Goal: Navigation & Orientation: Find specific page/section

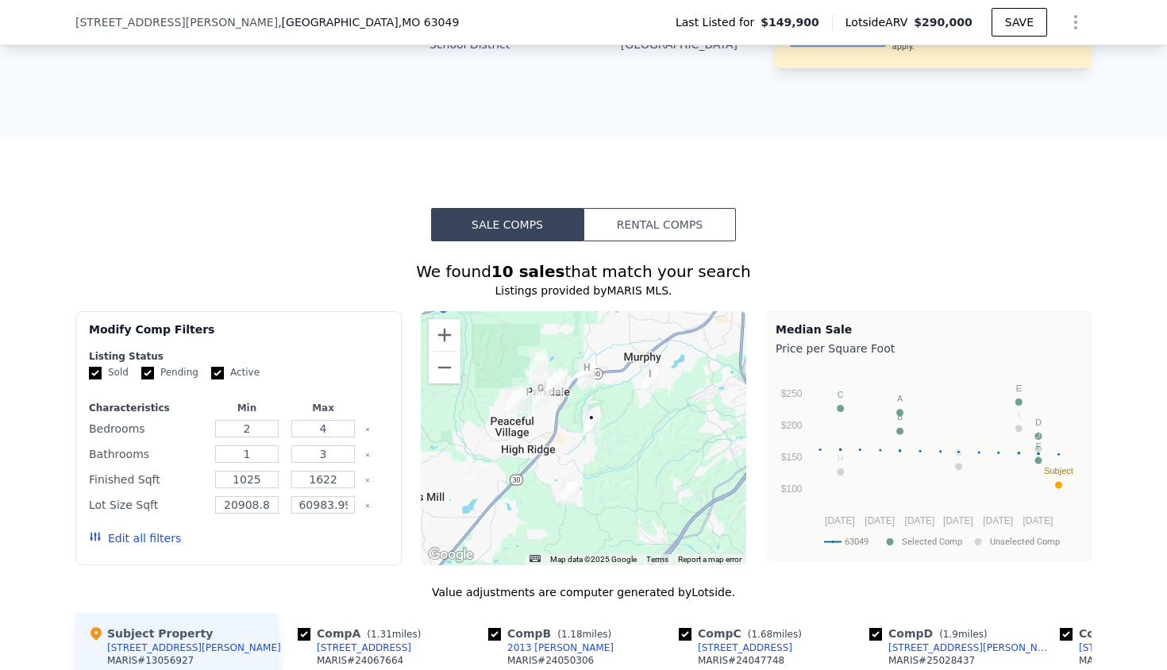
scroll to position [971, 0]
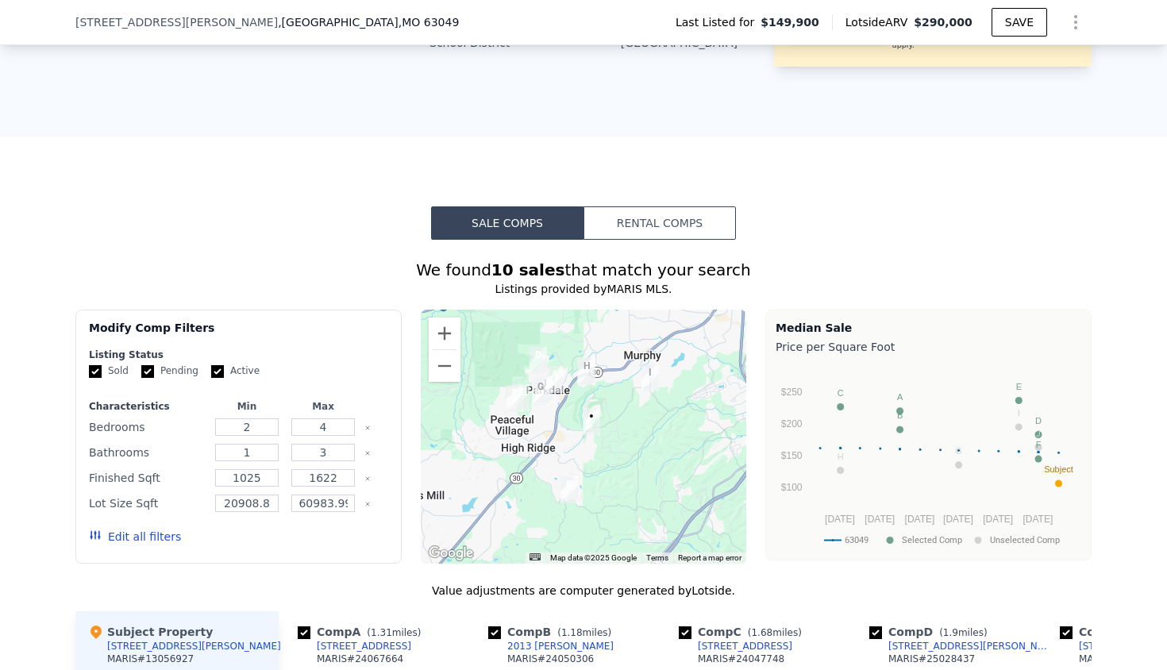
click at [604, 438] on div at bounding box center [584, 437] width 326 height 254
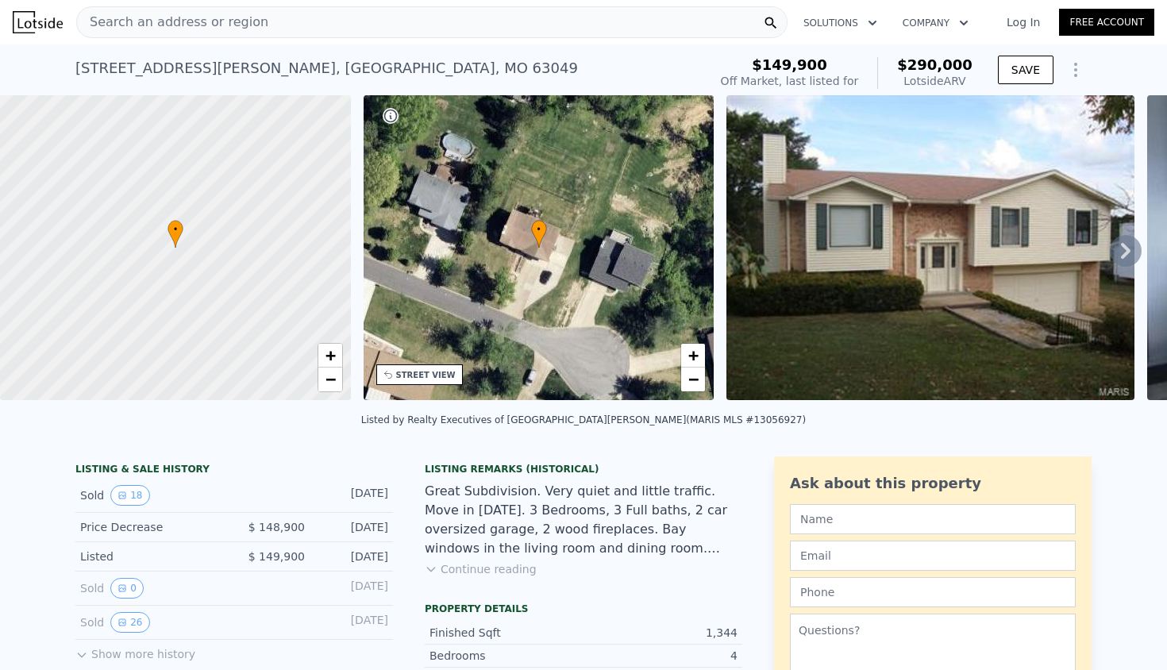
scroll to position [0, 0]
click at [279, 25] on div "Search an address or region" at bounding box center [431, 22] width 711 height 32
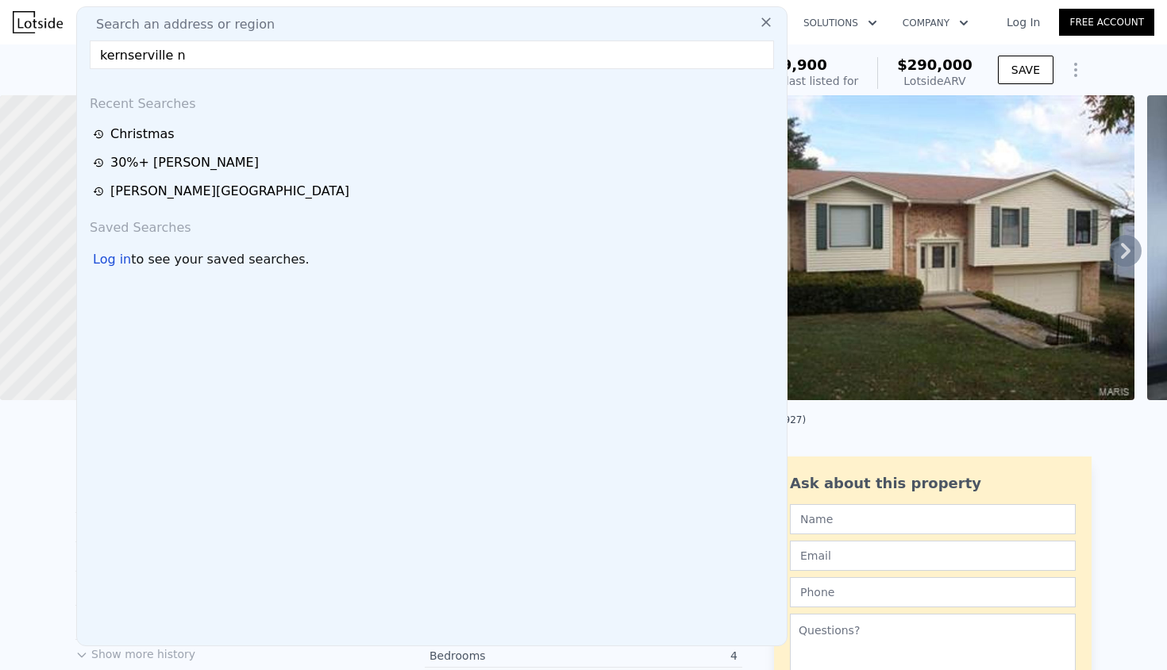
type input "kernserville [GEOGRAPHIC_DATA]"
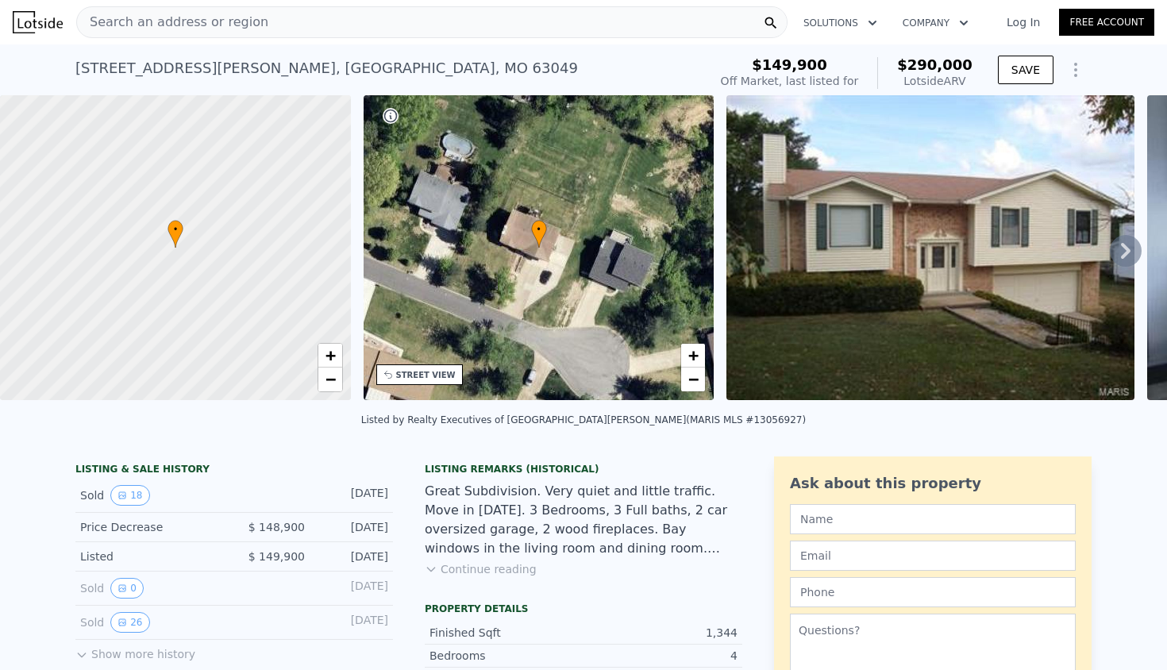
click at [60, 43] on nav "Search an address or region Solutions Company Open main menu Log In Free Account" at bounding box center [583, 22] width 1167 height 44
click at [958, 25] on icon "button" at bounding box center [964, 22] width 16 height 19
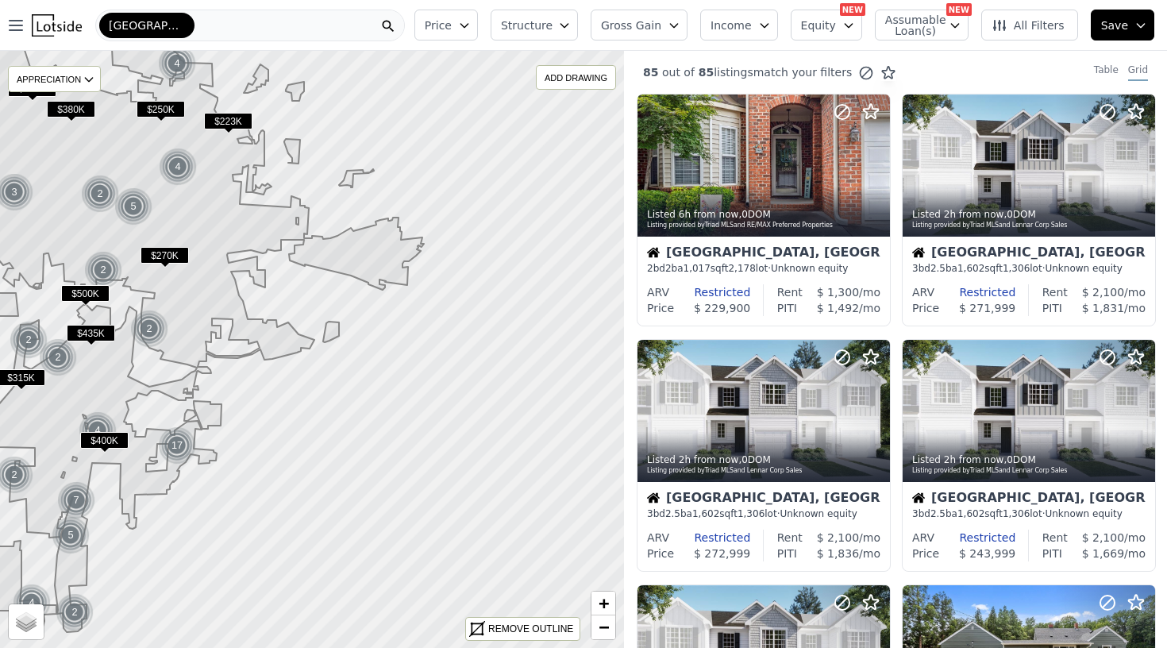
drag, startPoint x: 407, startPoint y: 296, endPoint x: 213, endPoint y: 295, distance: 194.5
click at [213, 295] on icon at bounding box center [103, 330] width 642 height 603
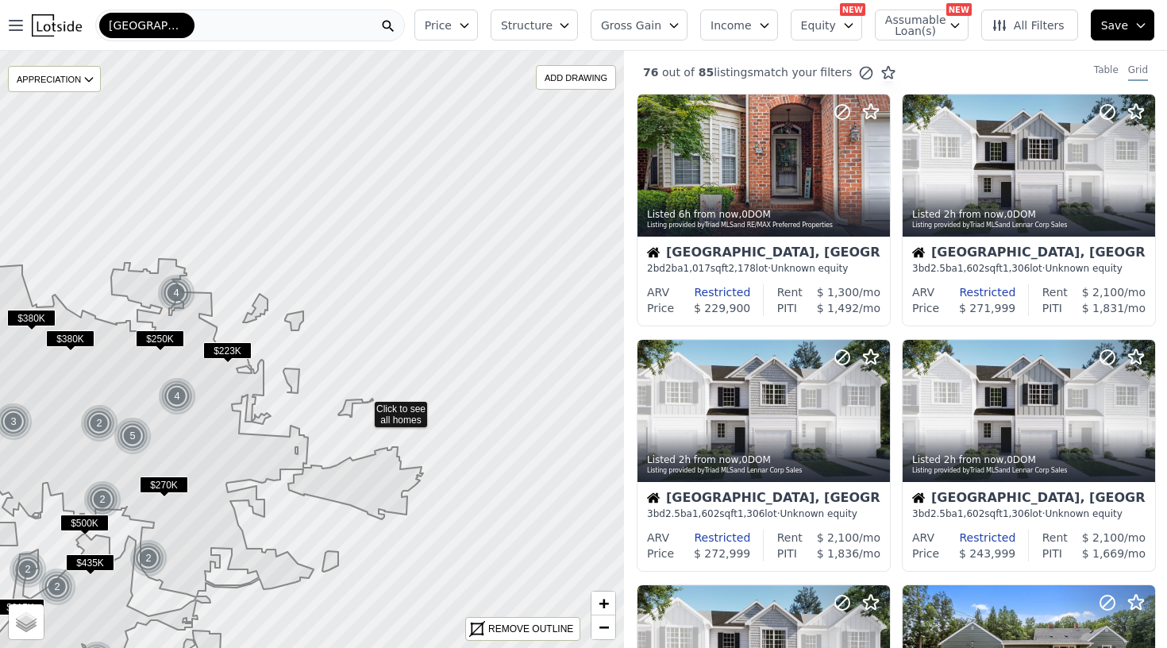
drag, startPoint x: 364, startPoint y: 177, endPoint x: 364, endPoint y: 406, distance: 228.7
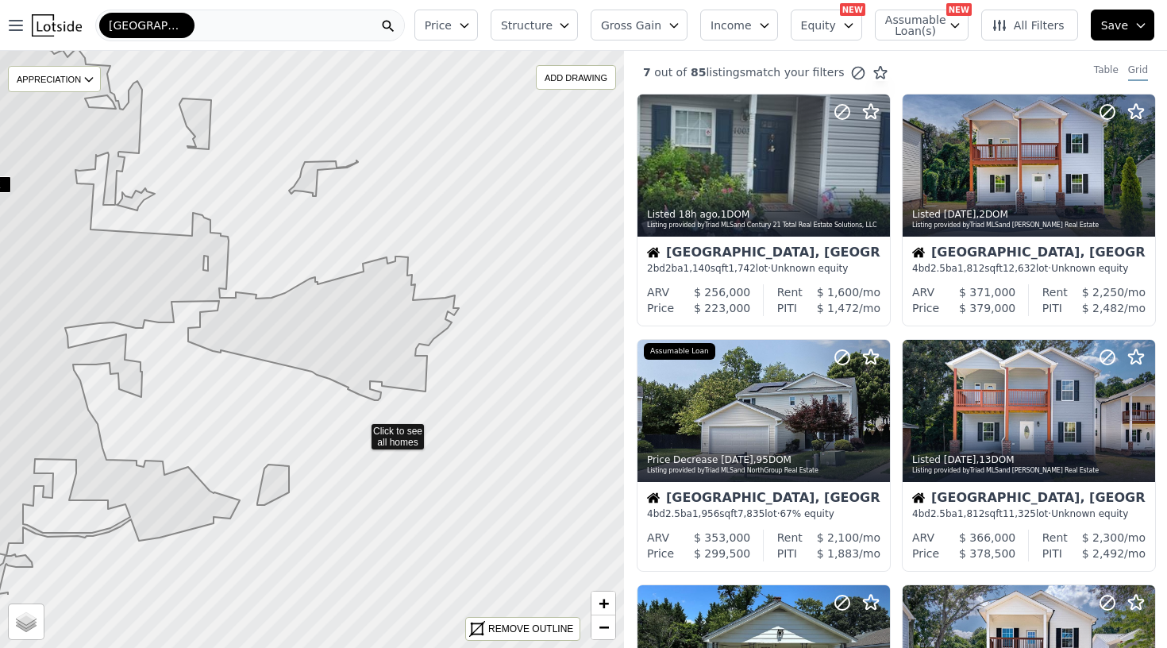
drag, startPoint x: 418, startPoint y: 542, endPoint x: 360, endPoint y: 430, distance: 126.4
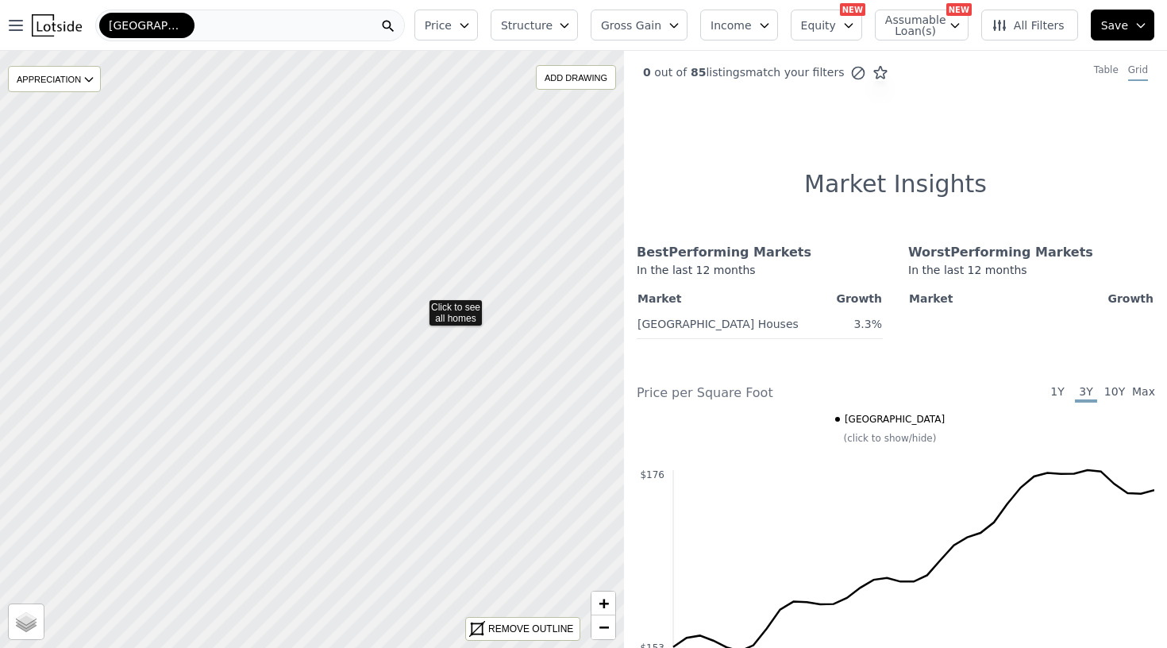
drag, startPoint x: 418, startPoint y: 515, endPoint x: 418, endPoint y: 305, distance: 209.6
drag, startPoint x: 433, startPoint y: 251, endPoint x: 404, endPoint y: 418, distance: 170.0
drag, startPoint x: 457, startPoint y: 193, endPoint x: 411, endPoint y: 541, distance: 350.9
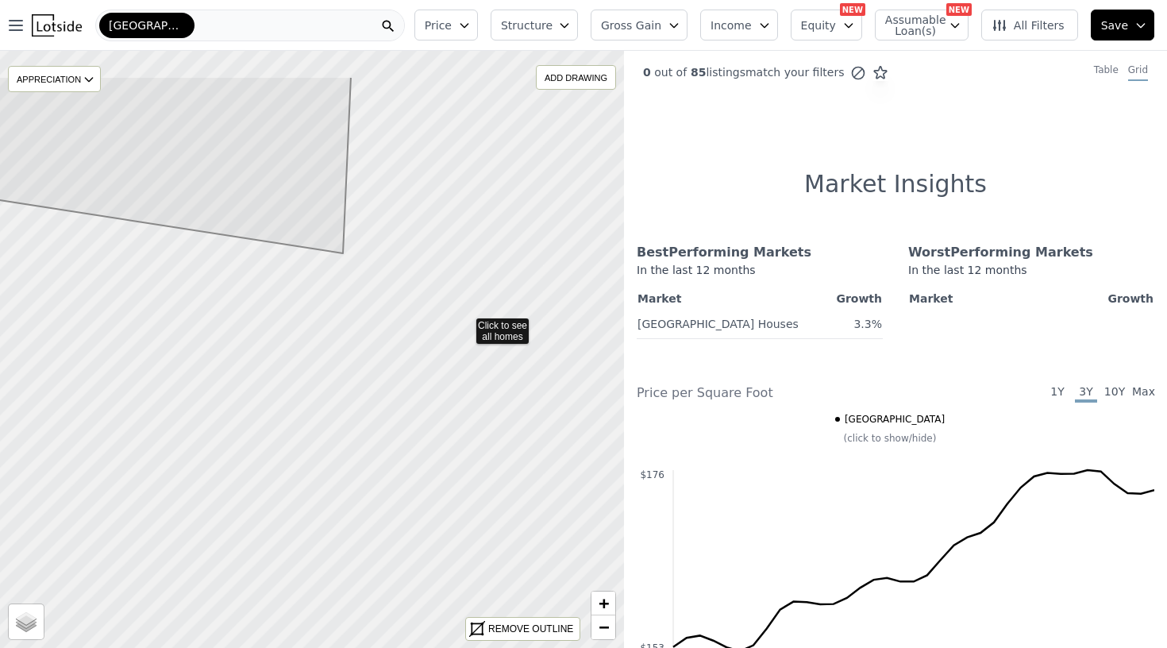
drag, startPoint x: 480, startPoint y: 249, endPoint x: 444, endPoint y: 401, distance: 155.8
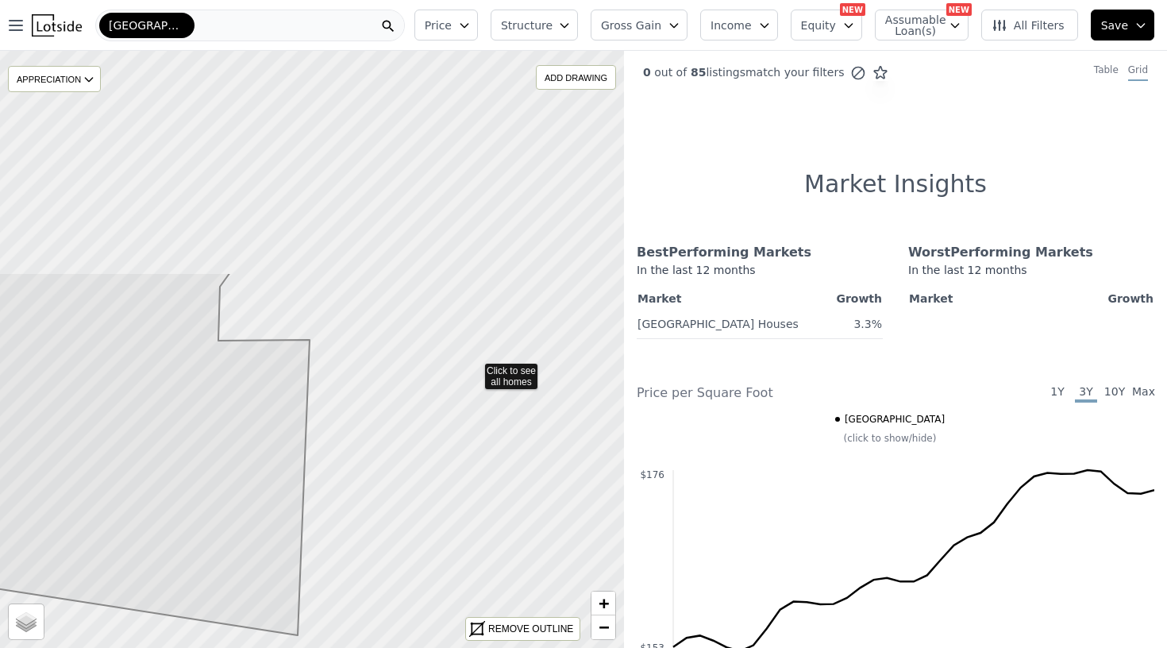
drag, startPoint x: 493, startPoint y: 85, endPoint x: 474, endPoint y: 368, distance: 283.3
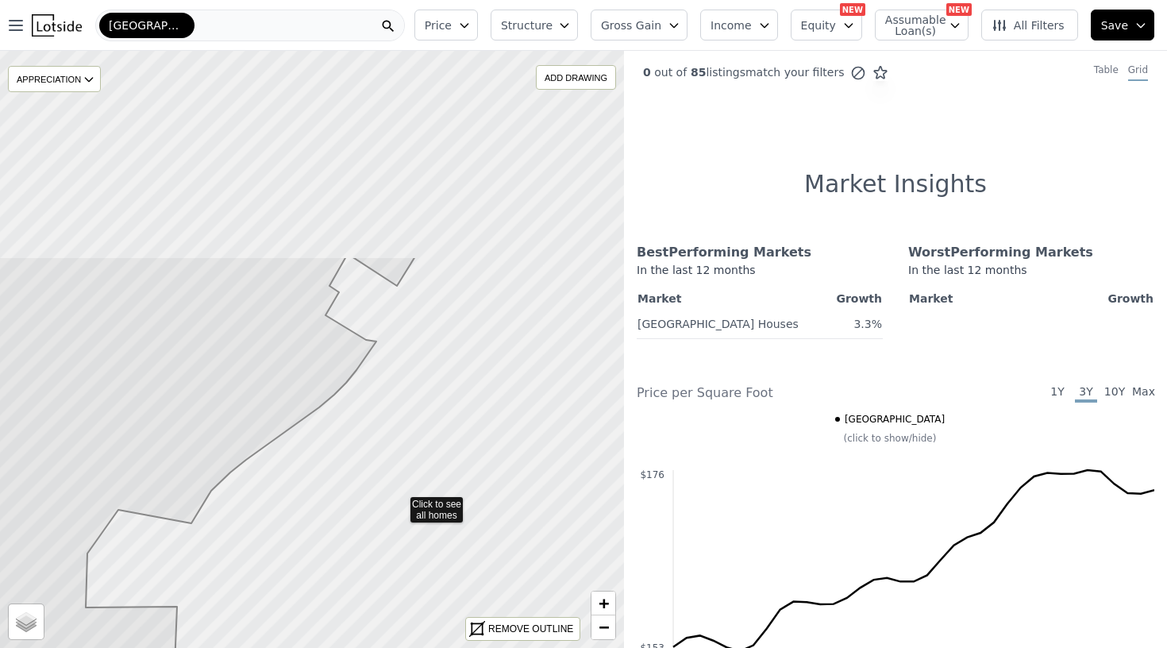
drag, startPoint x: 532, startPoint y: 234, endPoint x: 399, endPoint y: 501, distance: 297.9
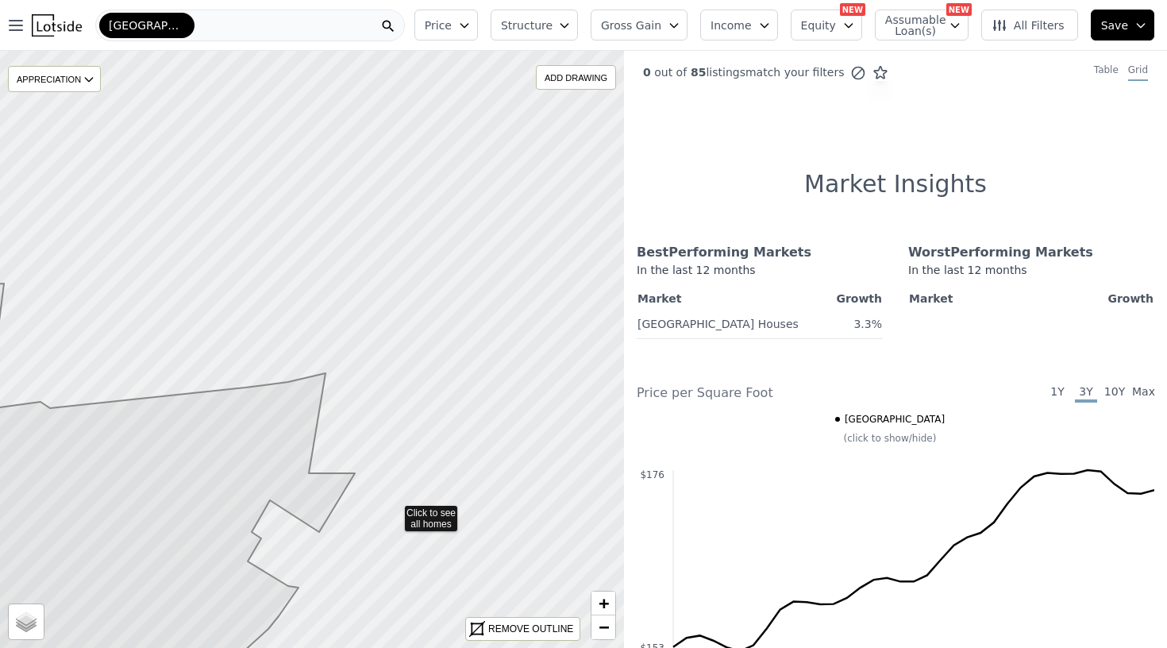
drag, startPoint x: 456, startPoint y: 328, endPoint x: 394, endPoint y: 510, distance: 192.1
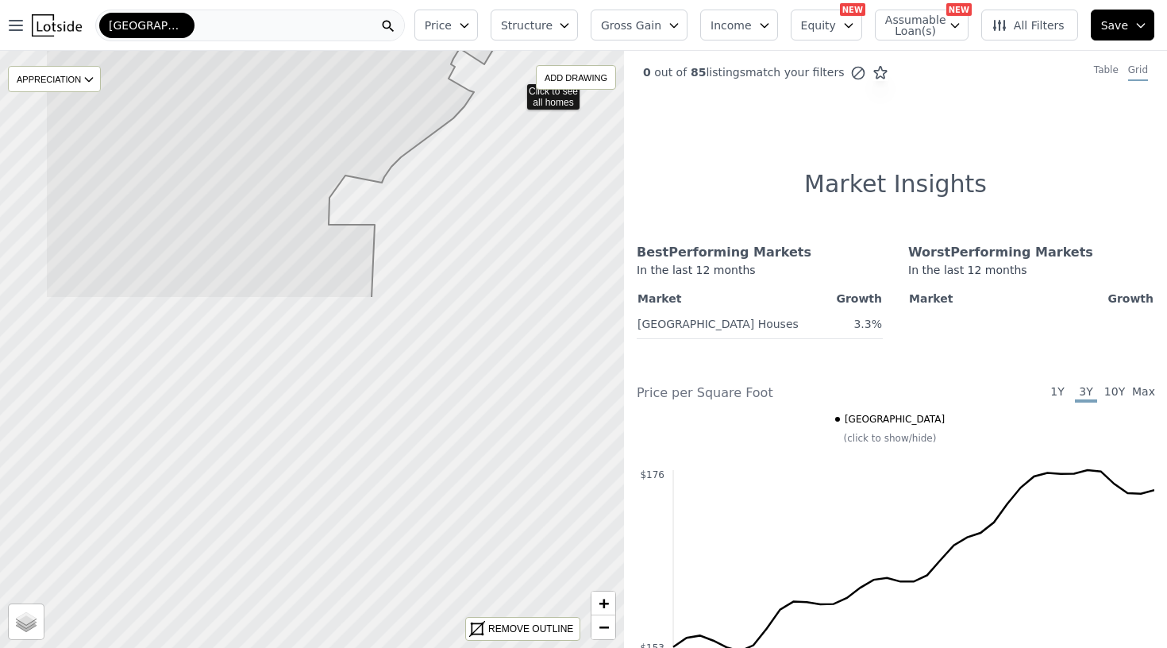
drag, startPoint x: 411, startPoint y: 403, endPoint x: 515, endPoint y: 89, distance: 330.4
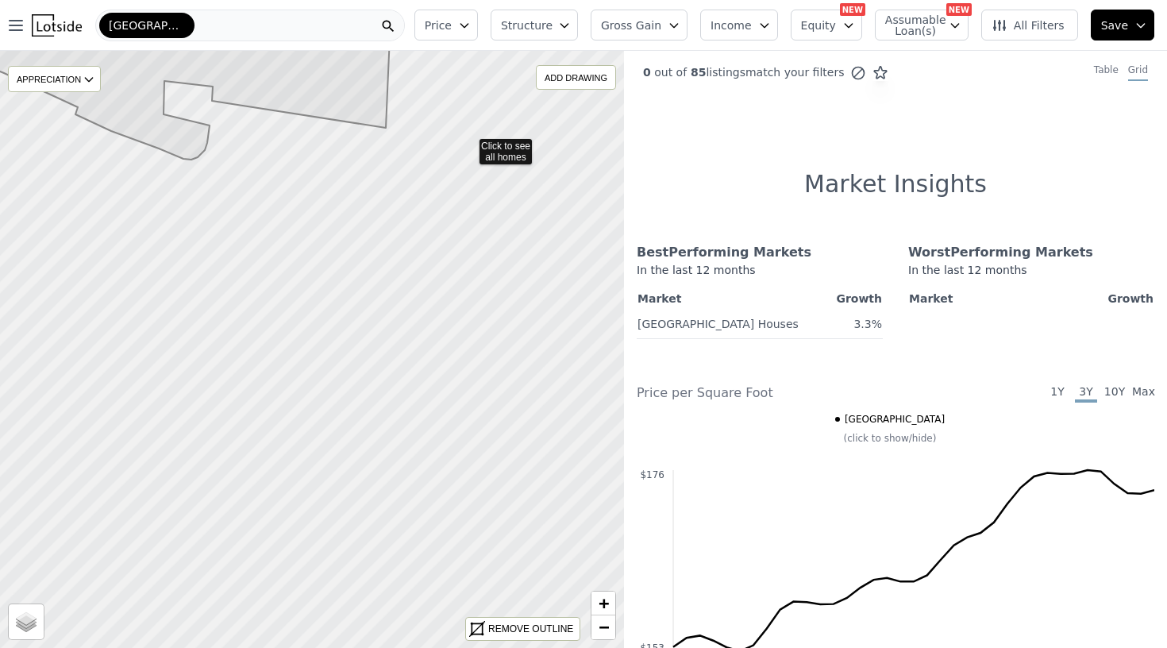
drag, startPoint x: 451, startPoint y: 315, endPoint x: 469, endPoint y: 145, distance: 171.7
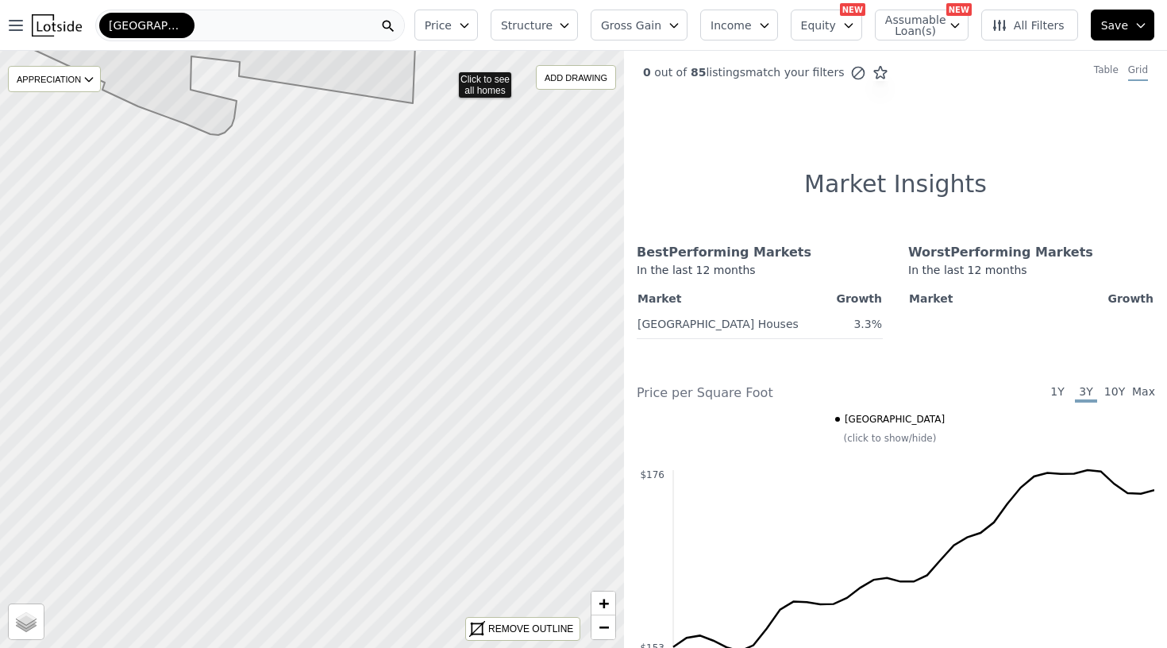
drag, startPoint x: 421, startPoint y: 107, endPoint x: 449, endPoint y: 69, distance: 47.2
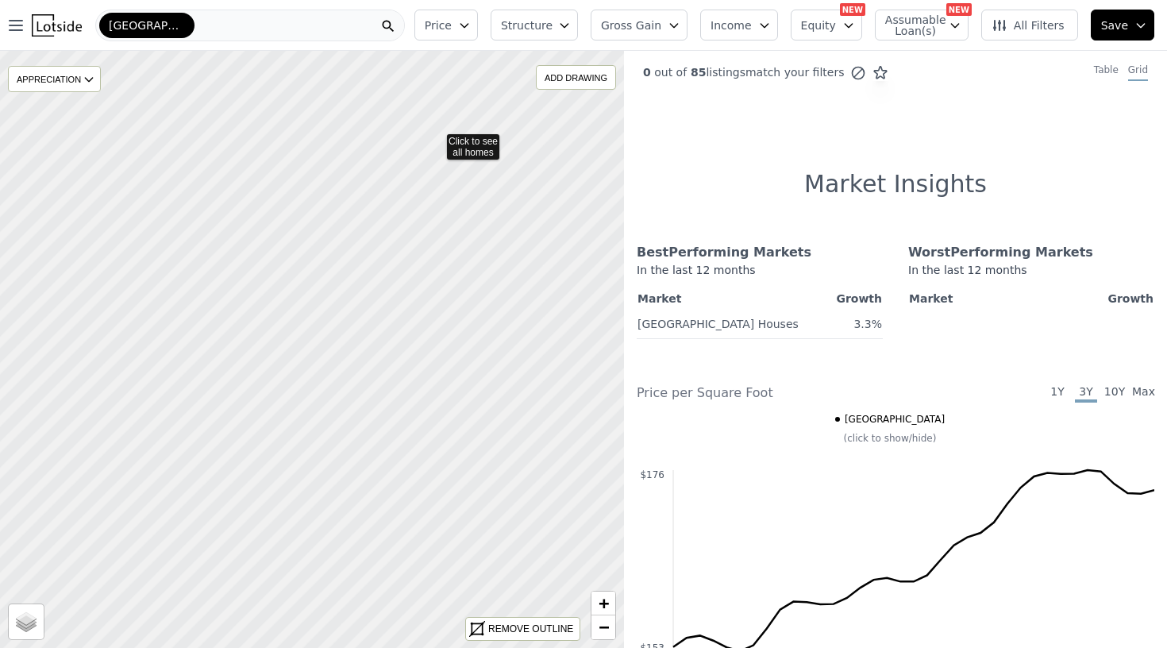
drag, startPoint x: 387, startPoint y: 443, endPoint x: 435, endPoint y: 139, distance: 307.9
drag, startPoint x: 284, startPoint y: 376, endPoint x: 426, endPoint y: 301, distance: 160.5
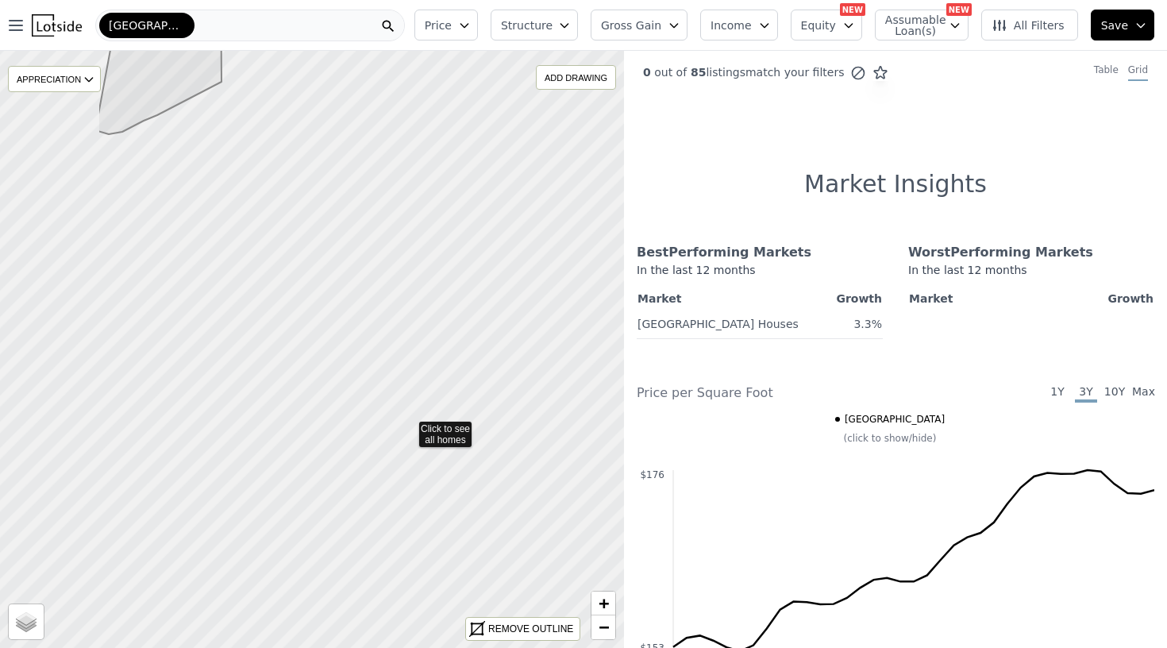
drag, startPoint x: 239, startPoint y: 455, endPoint x: 434, endPoint y: 421, distance: 198.3
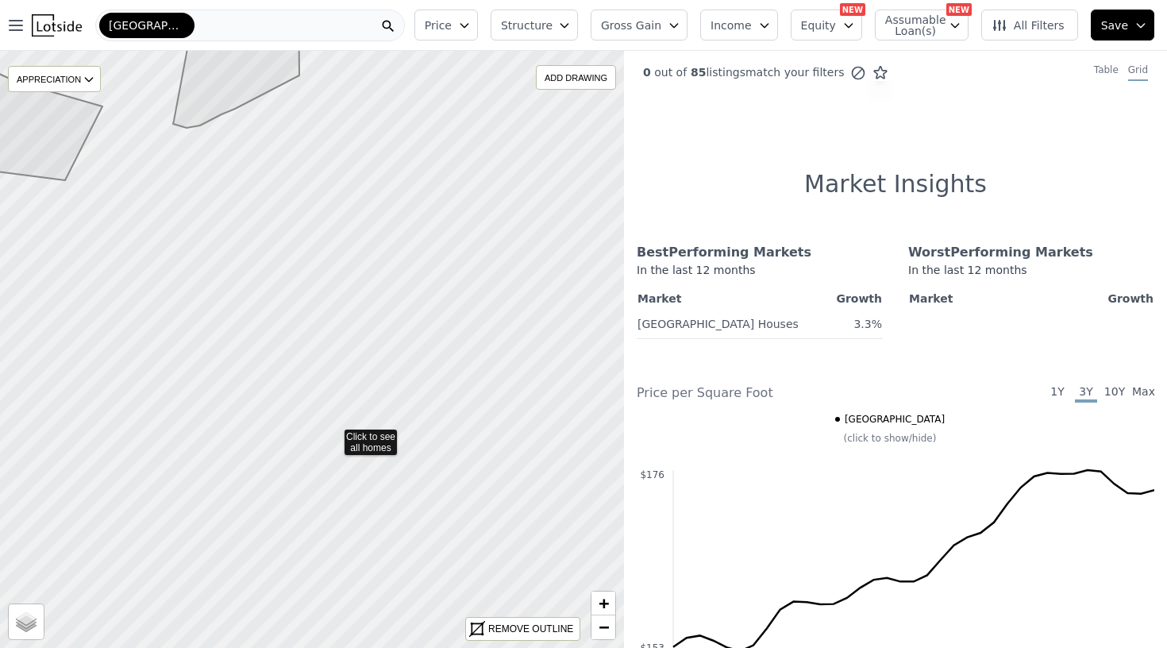
drag, startPoint x: 289, startPoint y: 434, endPoint x: 333, endPoint y: 434, distance: 44.5
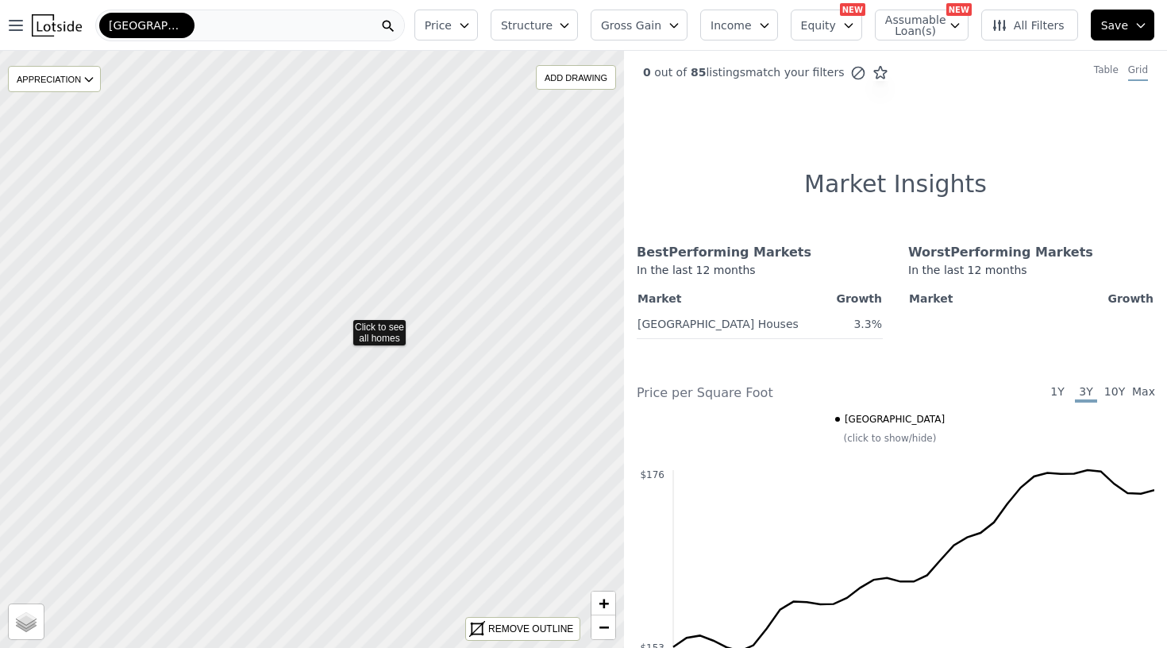
drag, startPoint x: 348, startPoint y: 212, endPoint x: 342, endPoint y: 323, distance: 111.3
click at [397, 375] on icon at bounding box center [312, 349] width 754 height 721
click at [431, 399] on div at bounding box center [311, 349] width 749 height 716
drag, startPoint x: 438, startPoint y: 383, endPoint x: 397, endPoint y: 381, distance: 41.3
click at [397, 381] on div at bounding box center [310, 348] width 749 height 716
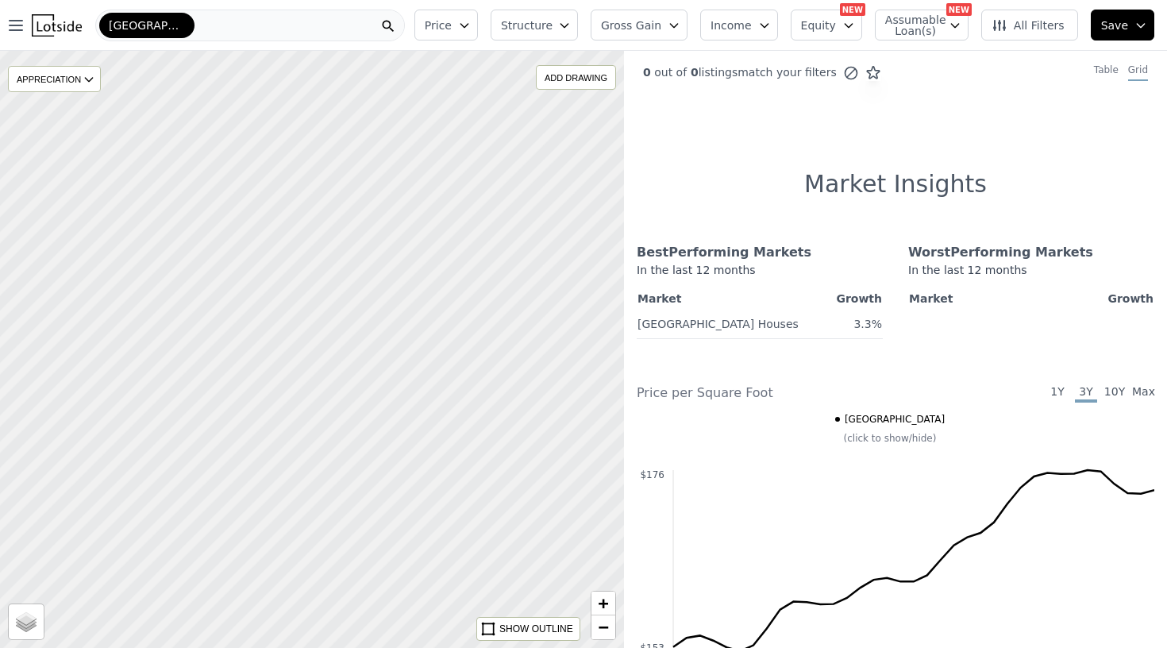
click at [376, 308] on div at bounding box center [311, 349] width 749 height 716
click at [602, 622] on span "−" at bounding box center [604, 627] width 10 height 20
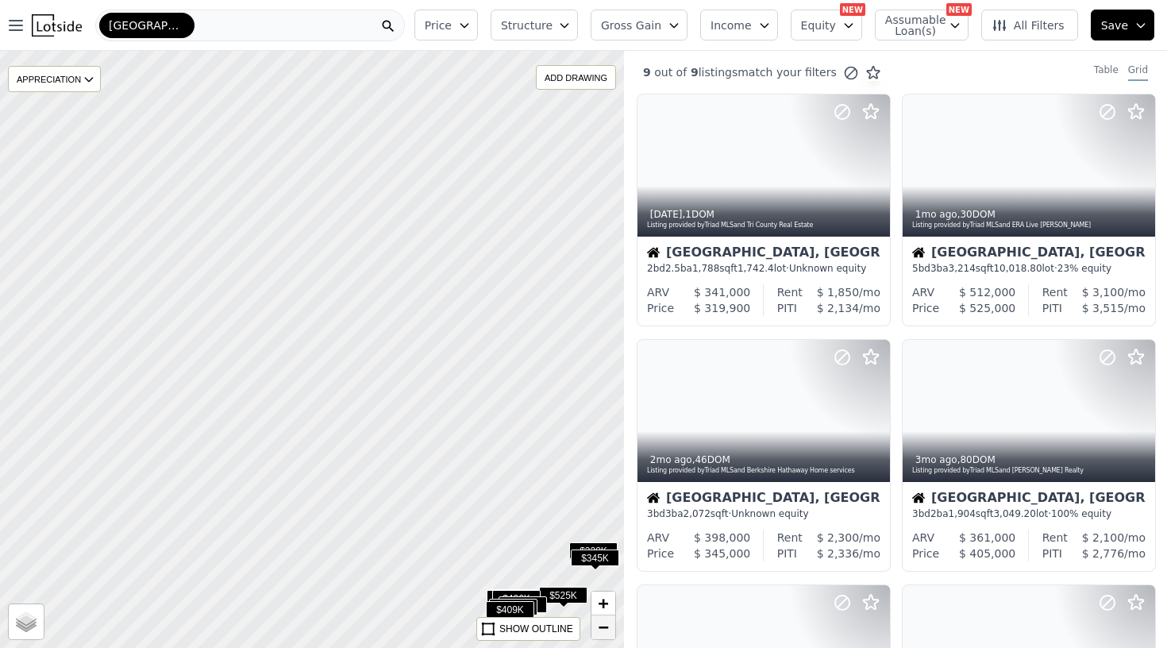
click at [602, 622] on span "−" at bounding box center [604, 627] width 10 height 20
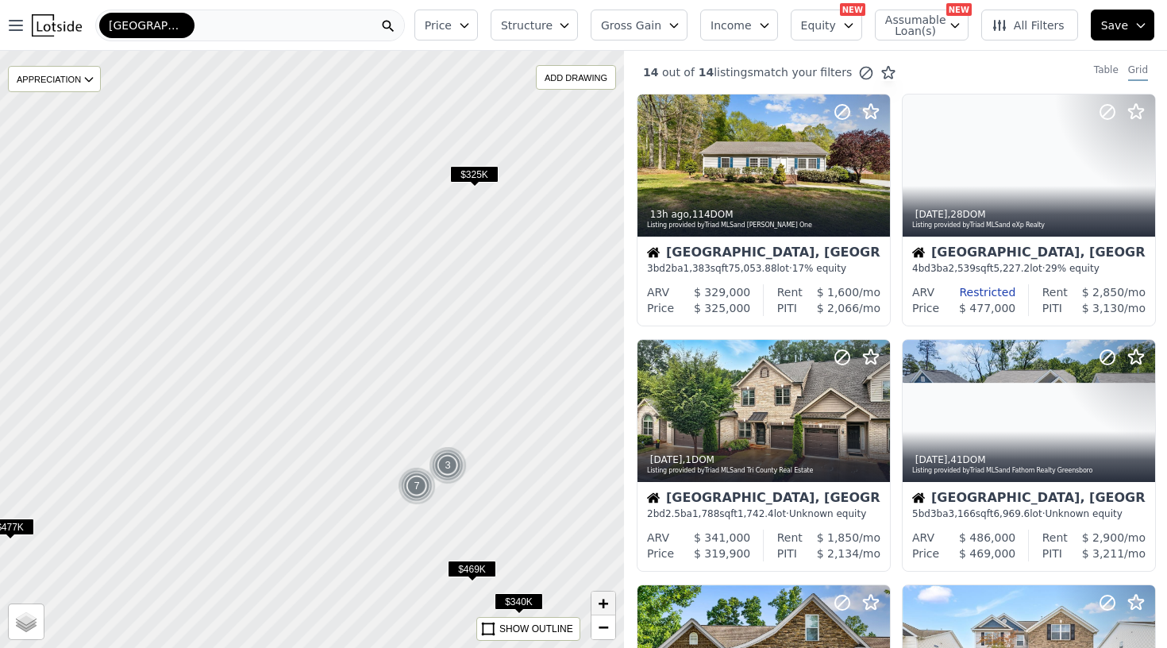
click at [603, 601] on span "+" at bounding box center [604, 603] width 10 height 20
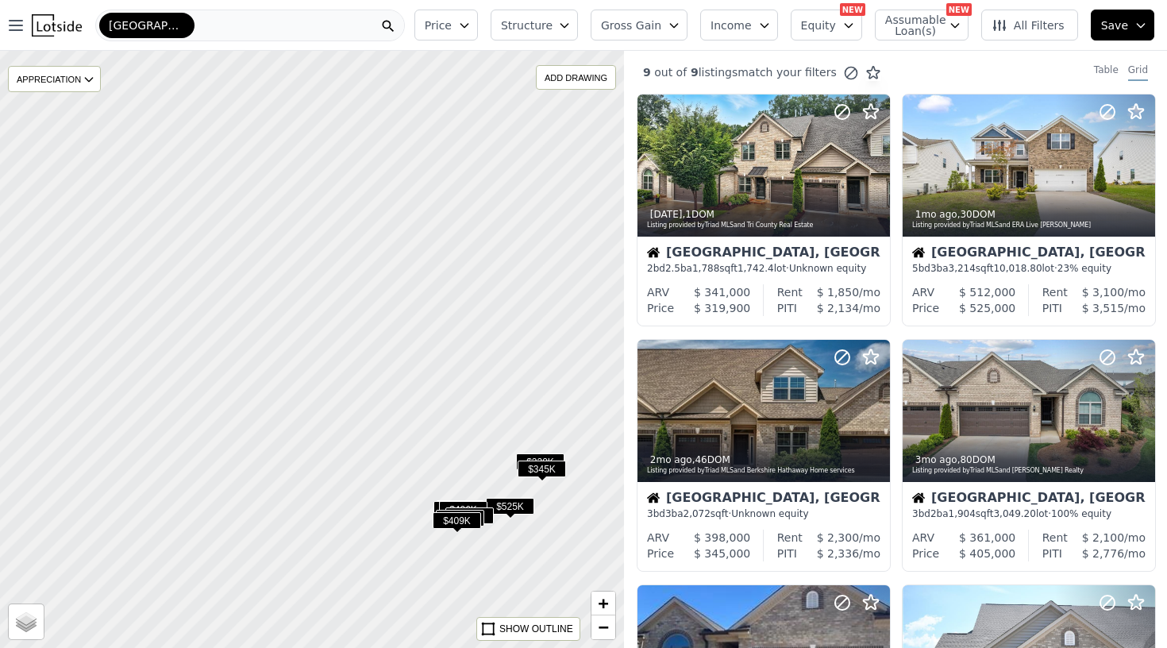
drag, startPoint x: 467, startPoint y: 507, endPoint x: 414, endPoint y: 417, distance: 103.9
click at [414, 417] on div at bounding box center [311, 349] width 749 height 716
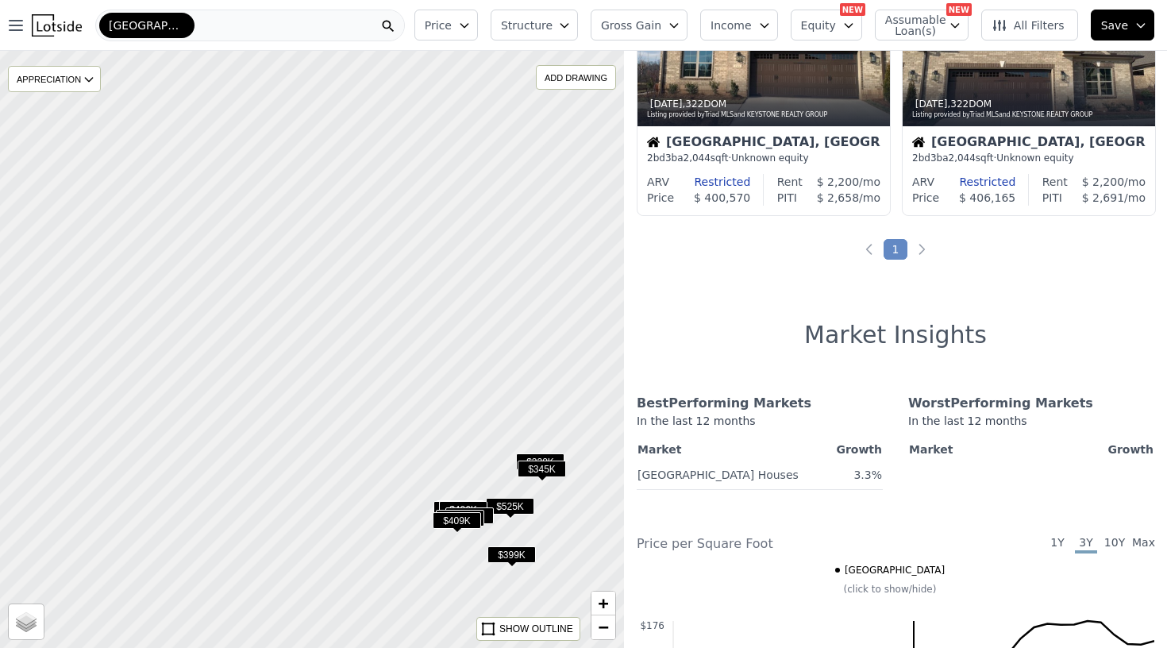
scroll to position [906, 0]
